Goal: Information Seeking & Learning: Learn about a topic

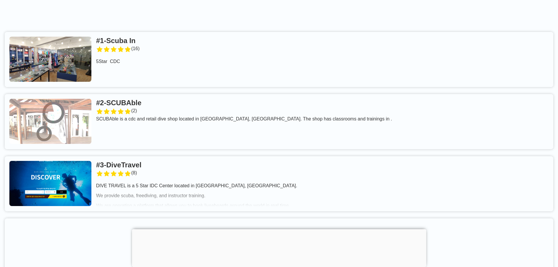
scroll to position [47, 0]
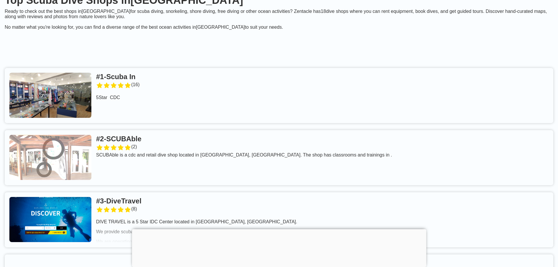
click at [138, 83] on link at bounding box center [279, 95] width 548 height 55
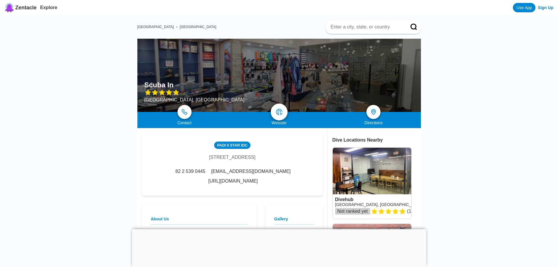
click at [278, 112] on img at bounding box center [278, 111] width 7 height 7
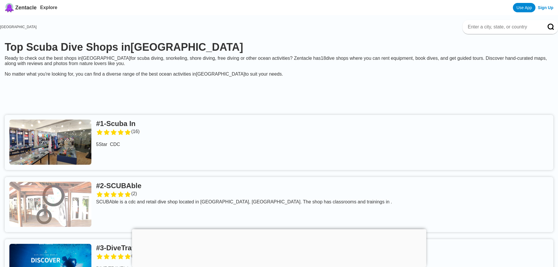
scroll to position [47, 0]
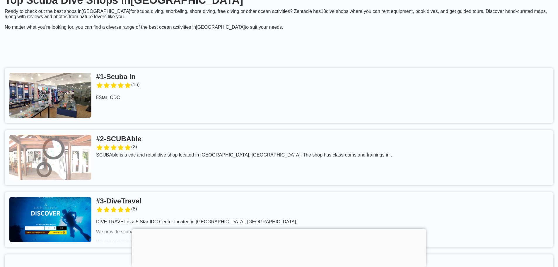
click at [139, 143] on link at bounding box center [279, 157] width 548 height 55
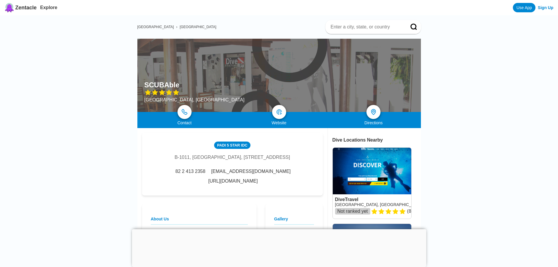
click at [275, 120] on div "Website" at bounding box center [279, 122] width 95 height 5
click at [279, 117] on link at bounding box center [278, 111] width 17 height 17
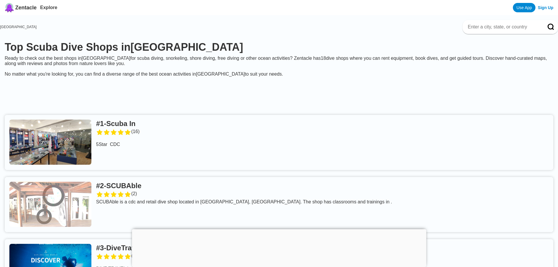
scroll to position [47, 0]
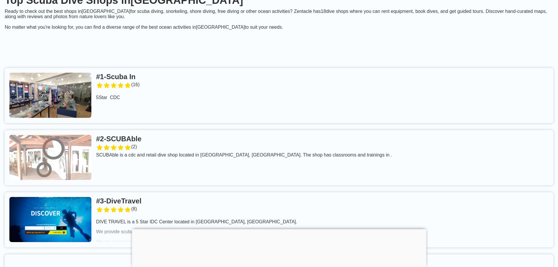
click at [148, 208] on link at bounding box center [279, 219] width 548 height 55
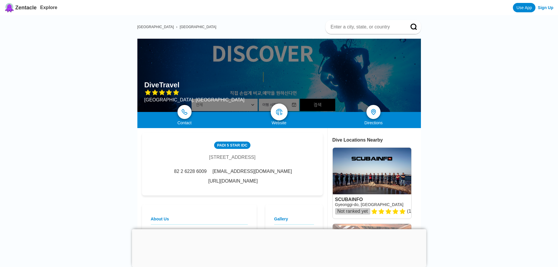
click at [281, 117] on link at bounding box center [278, 111] width 17 height 17
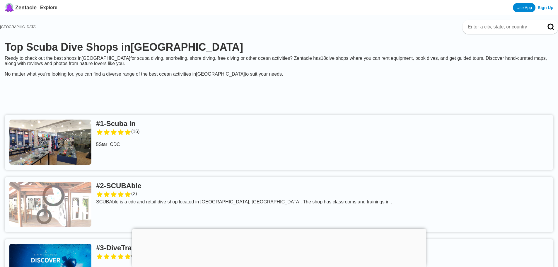
scroll to position [47, 0]
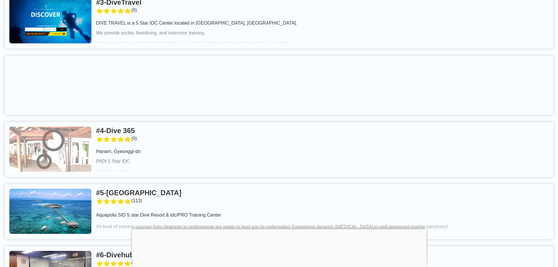
scroll to position [246, 0]
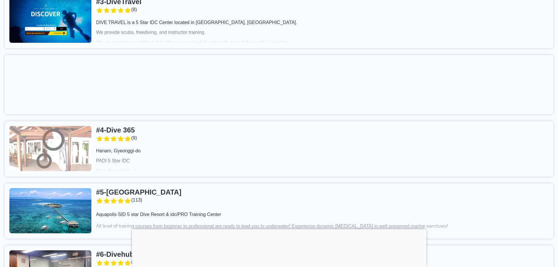
click at [143, 138] on link at bounding box center [279, 148] width 548 height 55
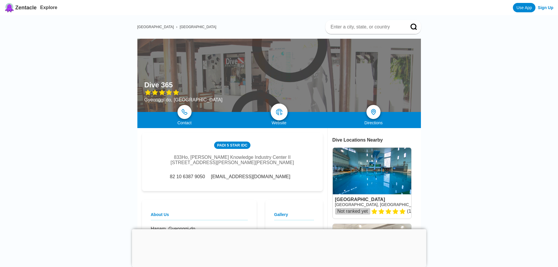
click at [275, 109] on img at bounding box center [278, 111] width 7 height 7
click at [278, 114] on img at bounding box center [278, 111] width 7 height 7
click at [278, 115] on img at bounding box center [278, 111] width 7 height 7
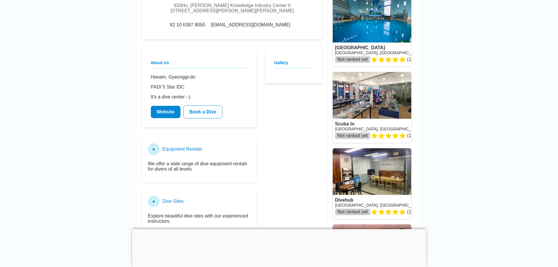
scroll to position [152, 0]
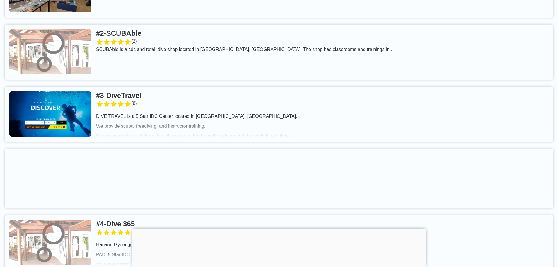
scroll to position [246, 0]
